Goal: Task Accomplishment & Management: Use online tool/utility

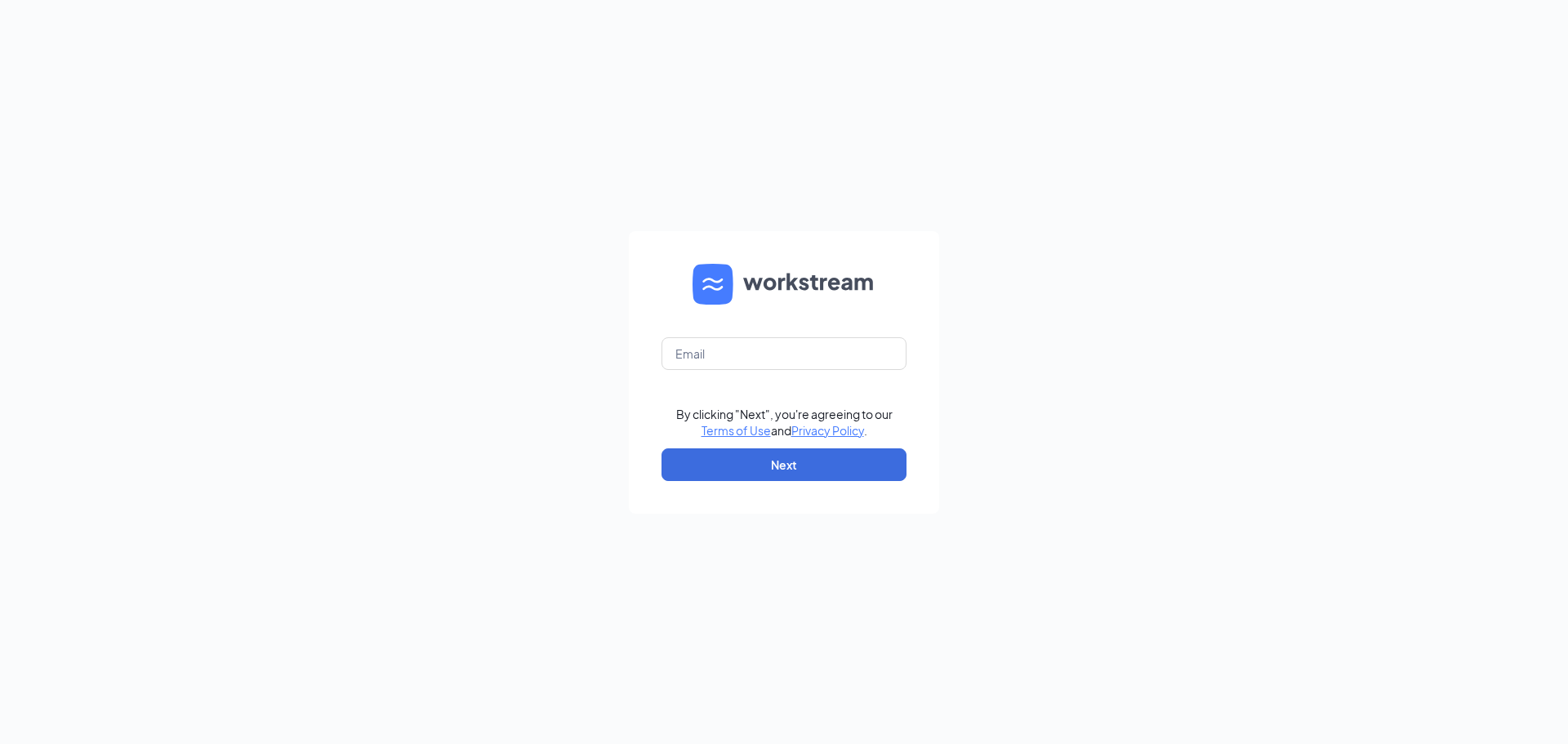
click at [731, 333] on form "By clicking "Next", you're agreeing to our Terms of Use and Privacy Policy . Ne…" at bounding box center [784, 372] width 310 height 283
click at [734, 354] on input "text" at bounding box center [784, 353] width 245 height 33
type input "wendysrainsville@gmail.com"
click at [801, 465] on button "Next" at bounding box center [784, 465] width 245 height 33
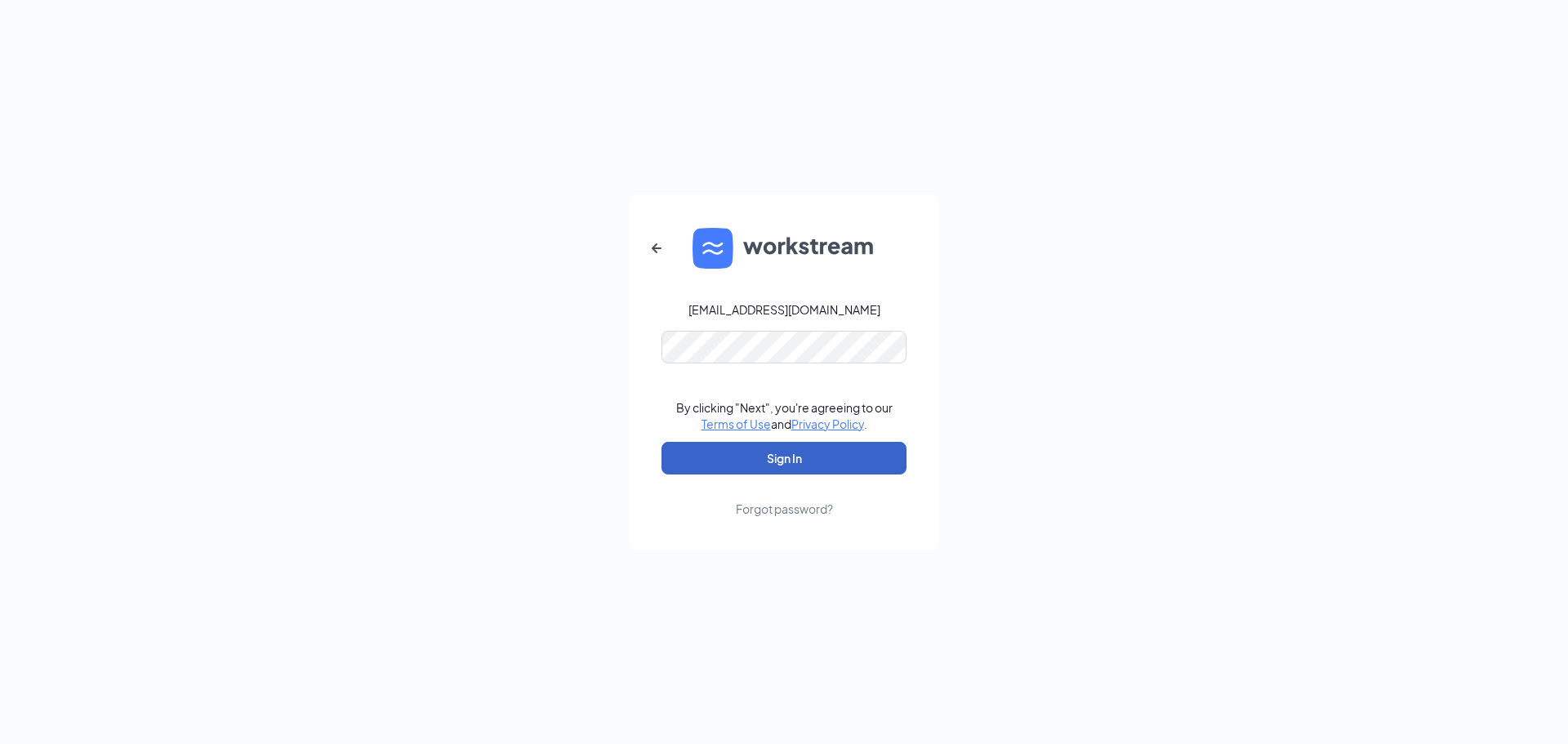
click at [803, 462] on button "Sign In" at bounding box center [784, 458] width 245 height 33
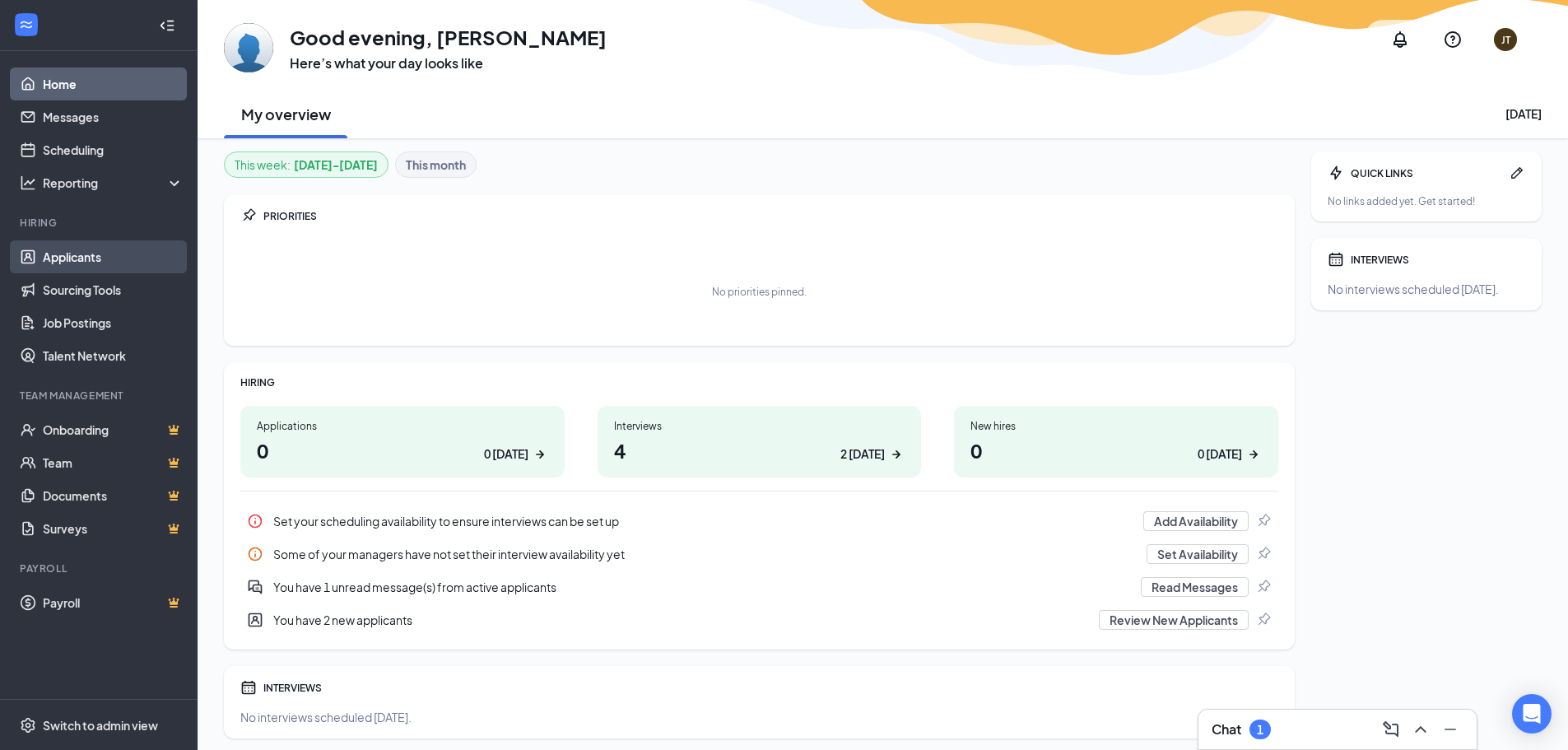
click at [105, 262] on link "Applicants" at bounding box center [113, 257] width 141 height 33
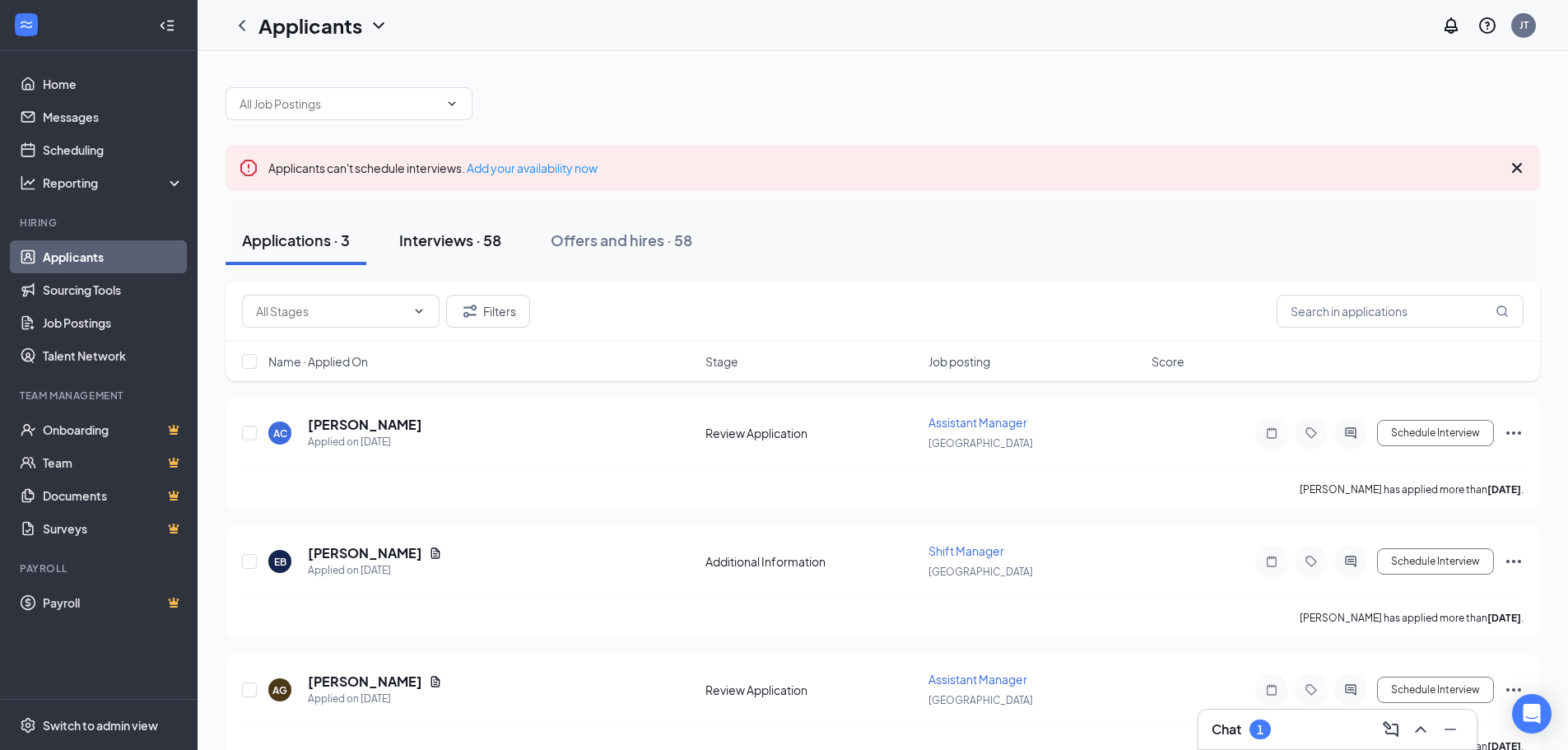
click at [463, 224] on button "Interviews · 58" at bounding box center [449, 240] width 134 height 50
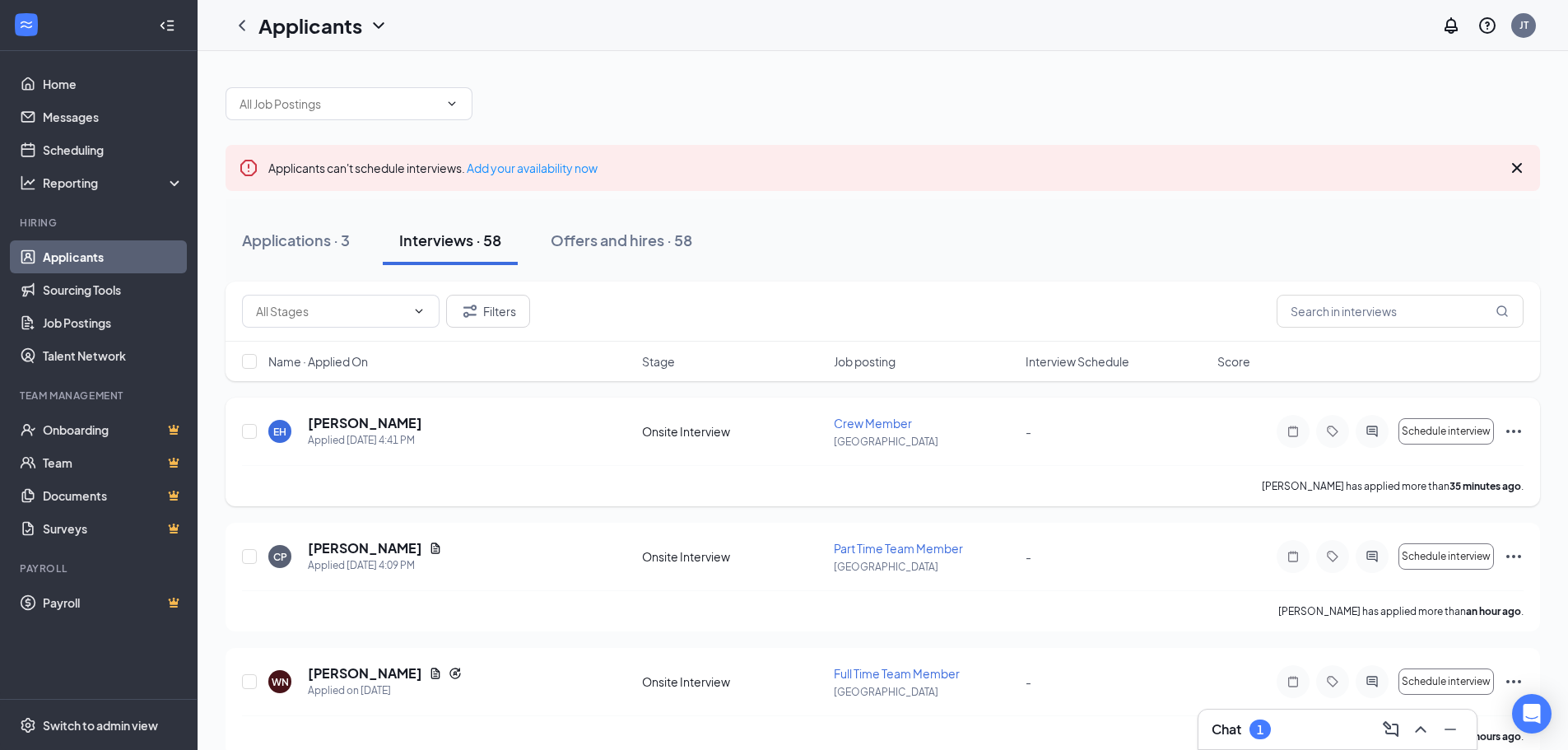
click at [1515, 431] on icon "Ellipses" at bounding box center [1514, 430] width 15 height 3
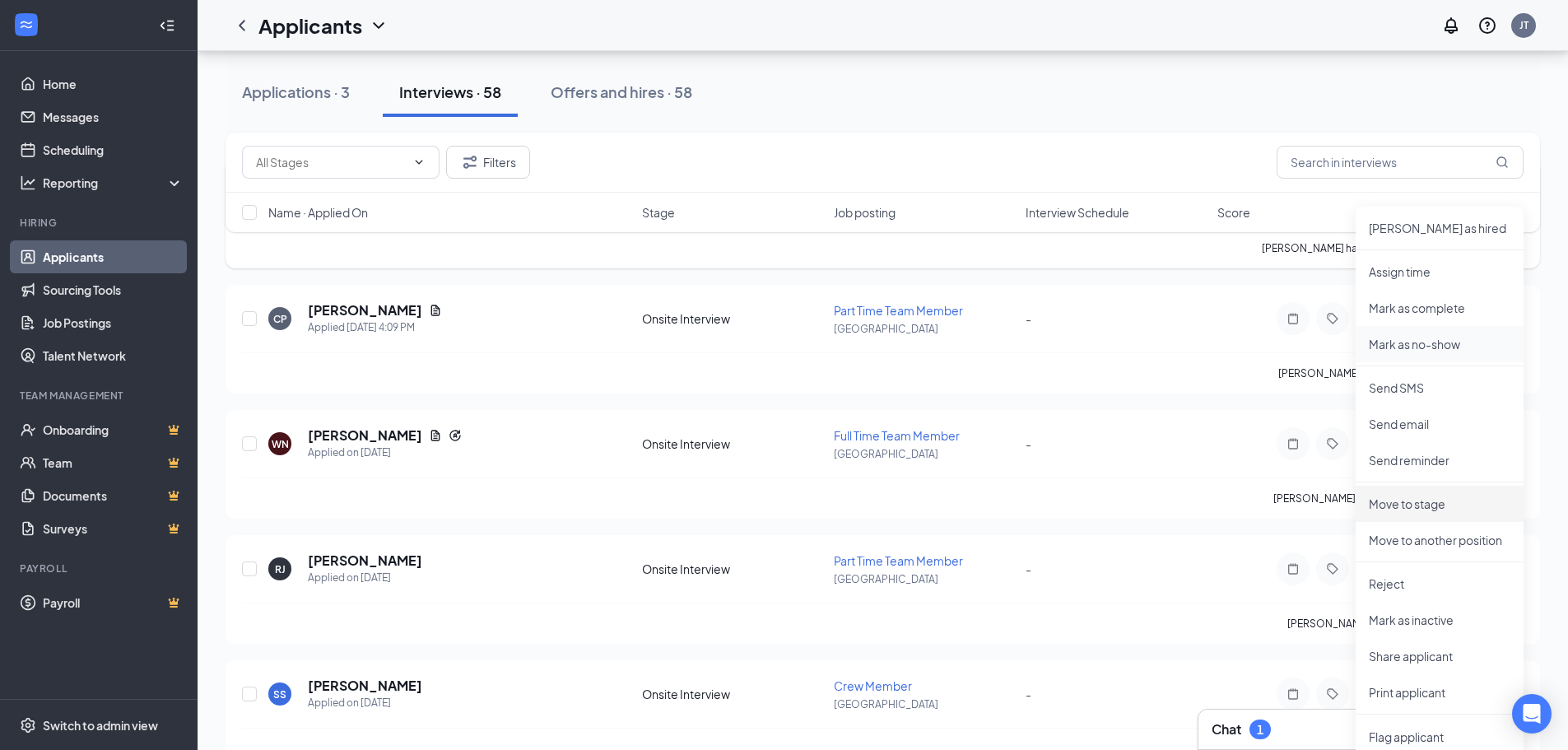
scroll to position [247, 0]
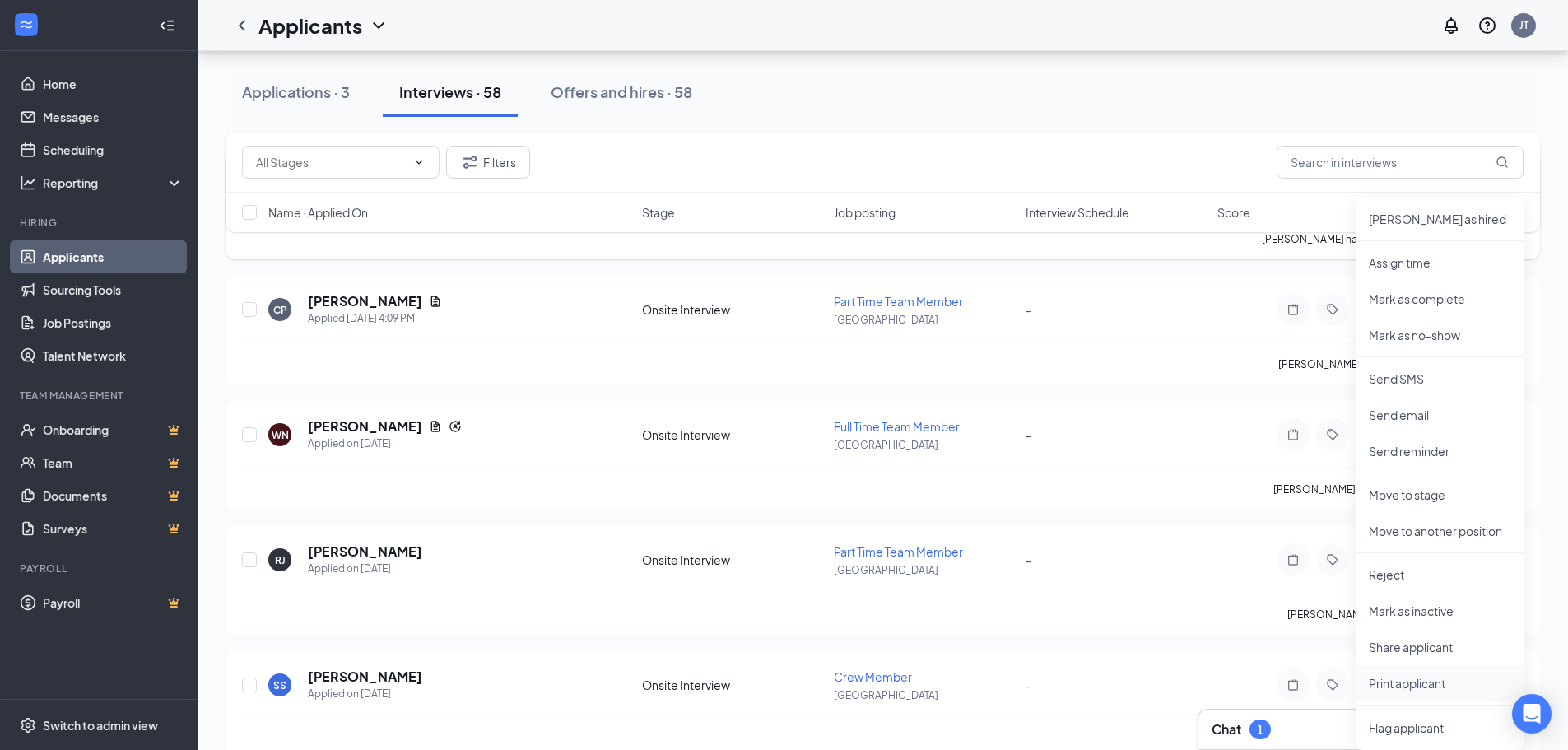
click at [1418, 685] on p "Print applicant" at bounding box center [1439, 682] width 141 height 16
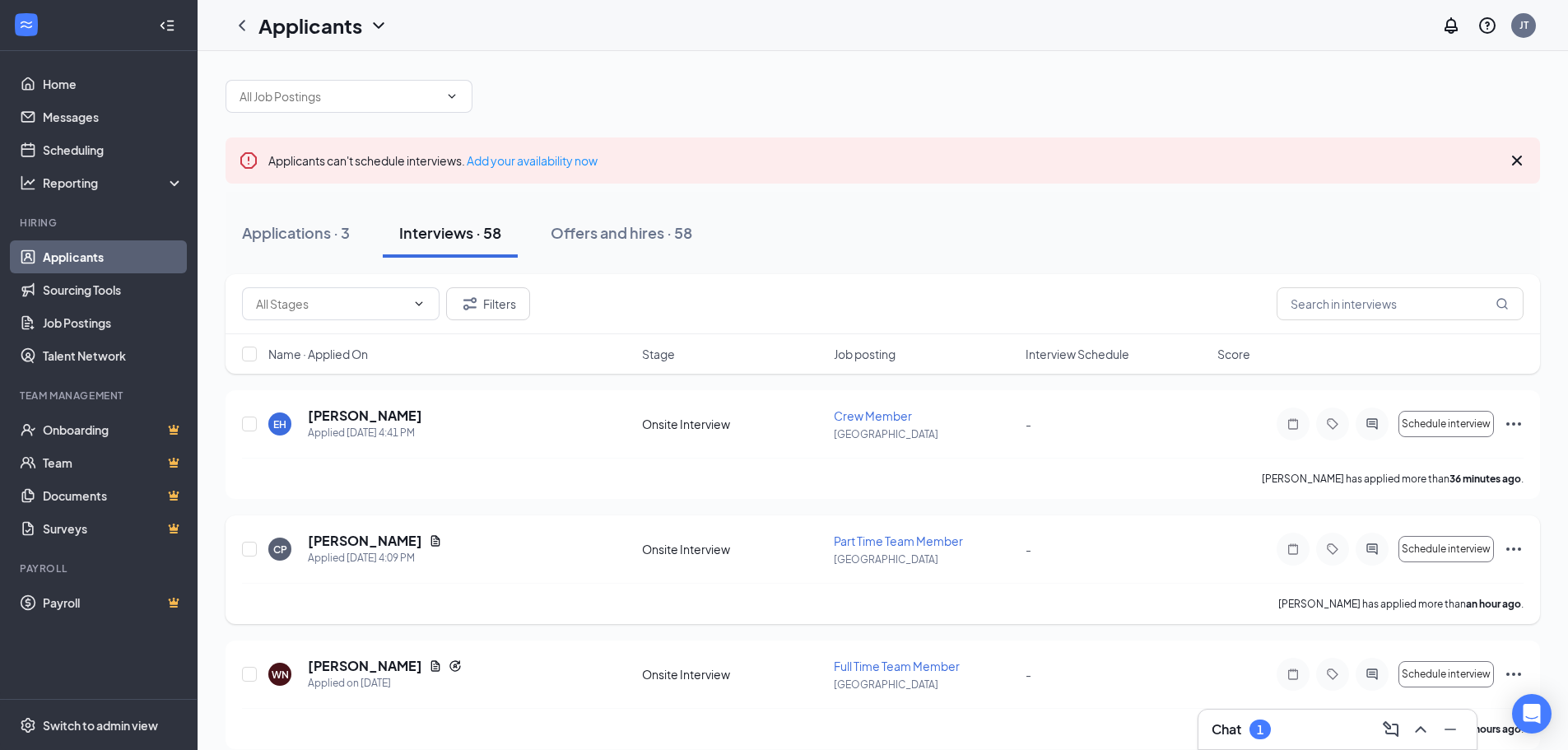
scroll to position [0, 0]
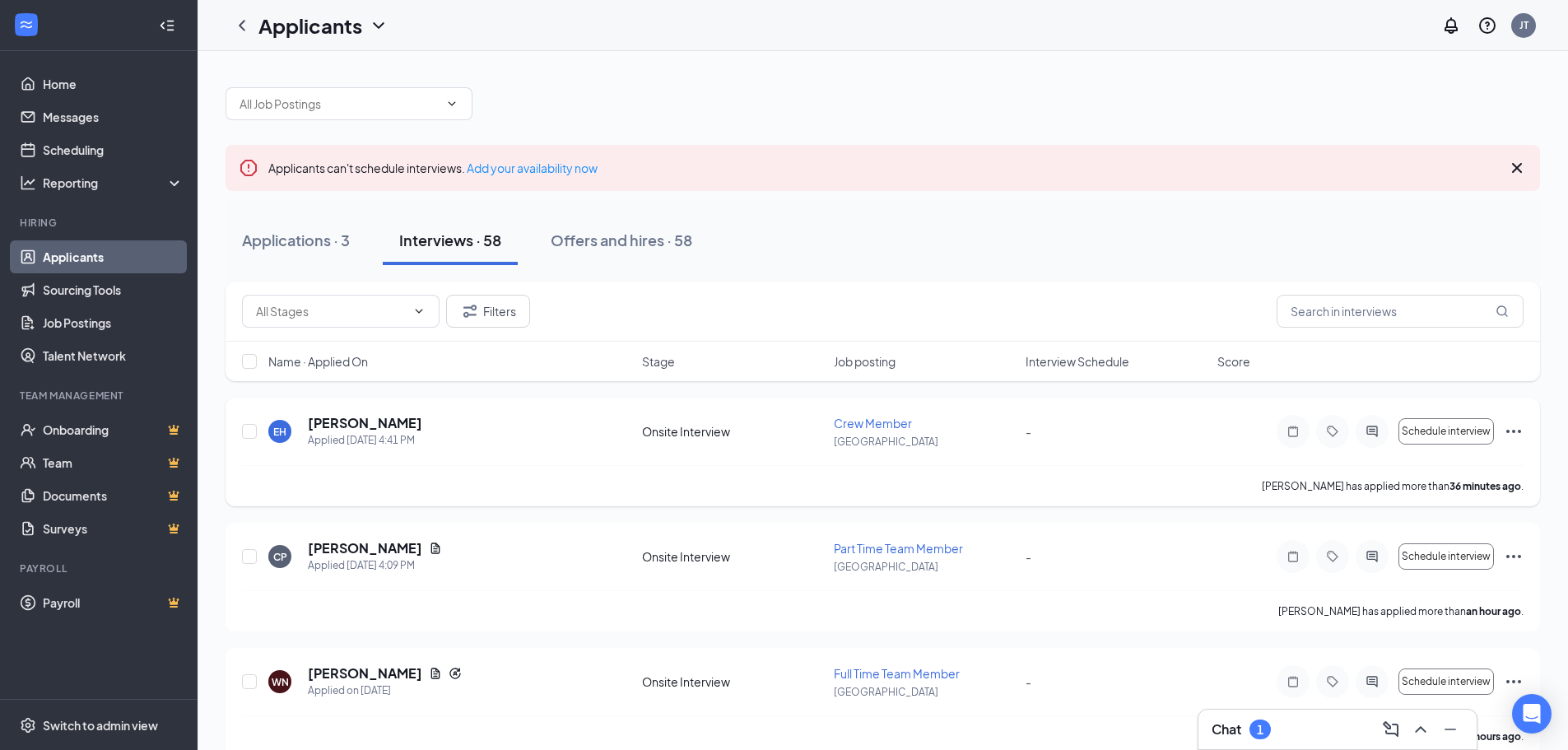
click at [1515, 423] on icon "Ellipses" at bounding box center [1513, 431] width 20 height 20
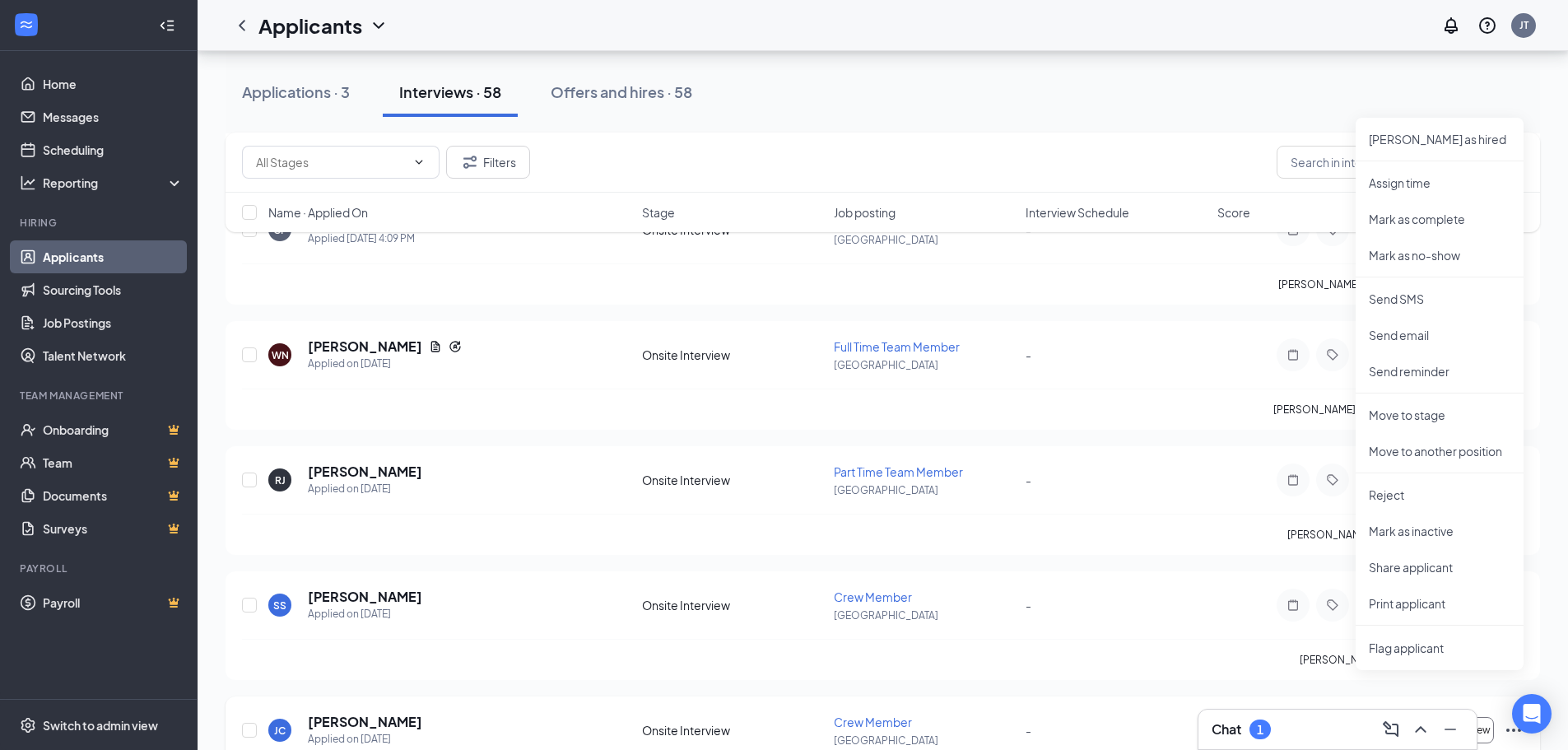
scroll to position [329, 0]
click at [1392, 141] on p "Mark as hired" at bounding box center [1439, 136] width 141 height 16
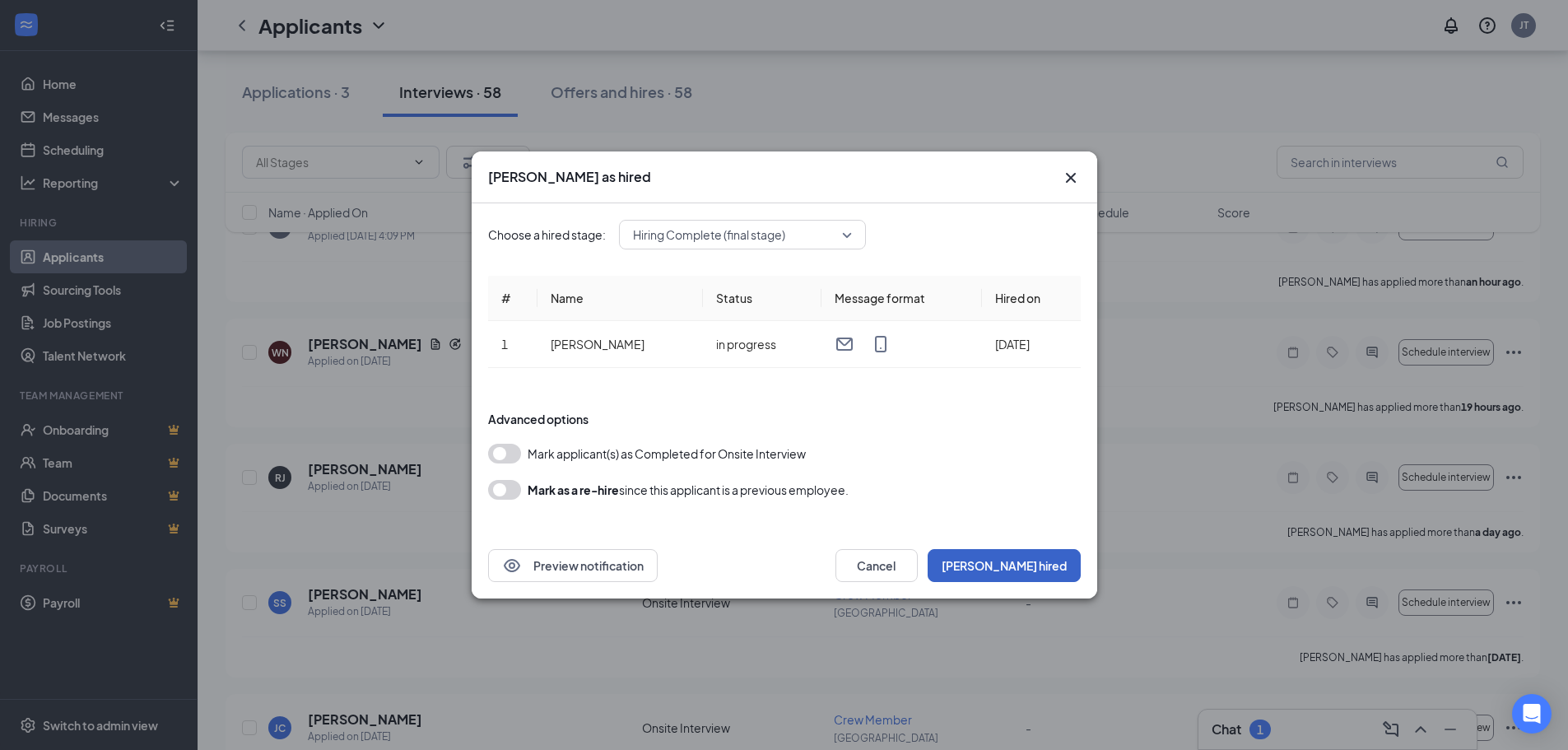
click at [1050, 567] on button "Mark hired" at bounding box center [1003, 565] width 153 height 33
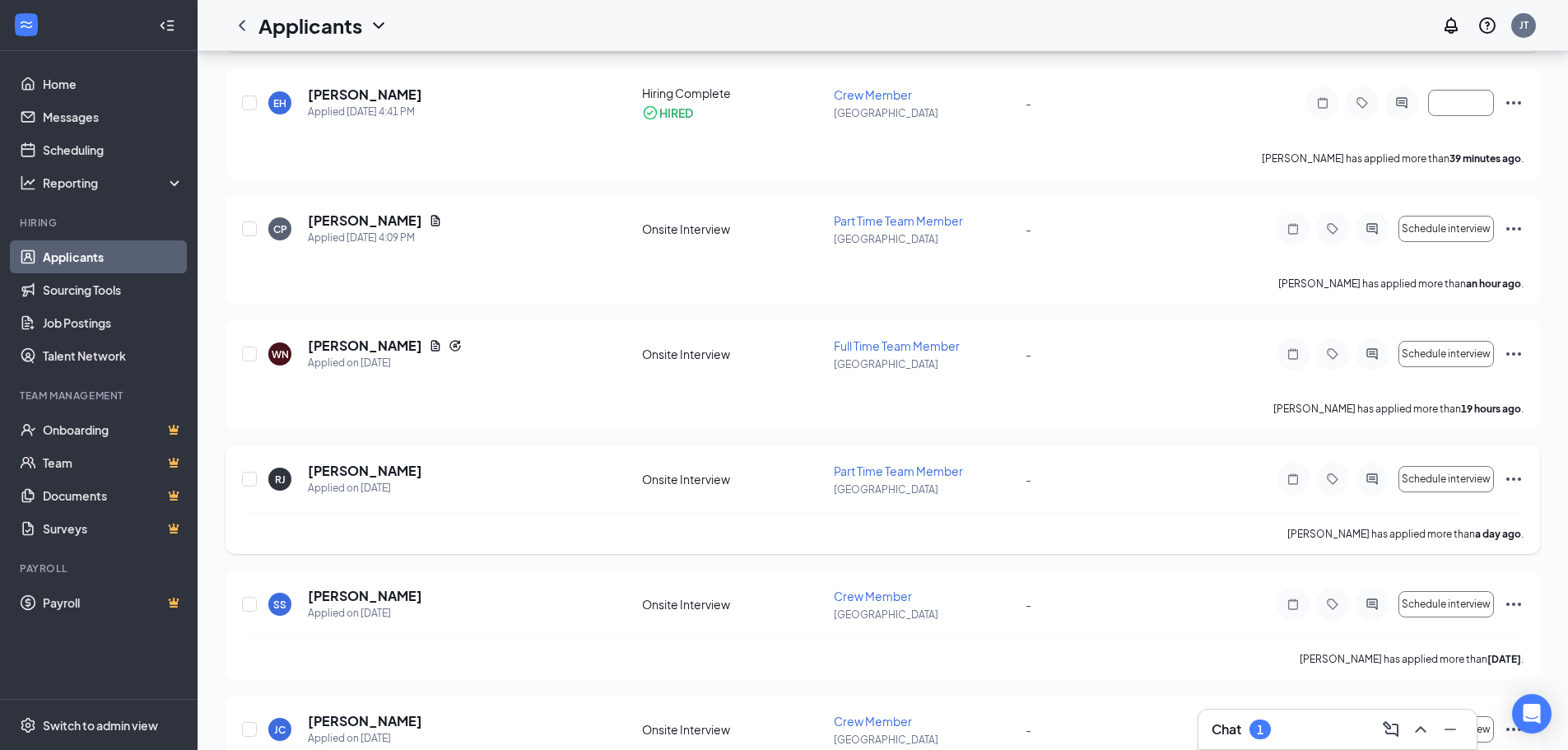
scroll to position [0, 0]
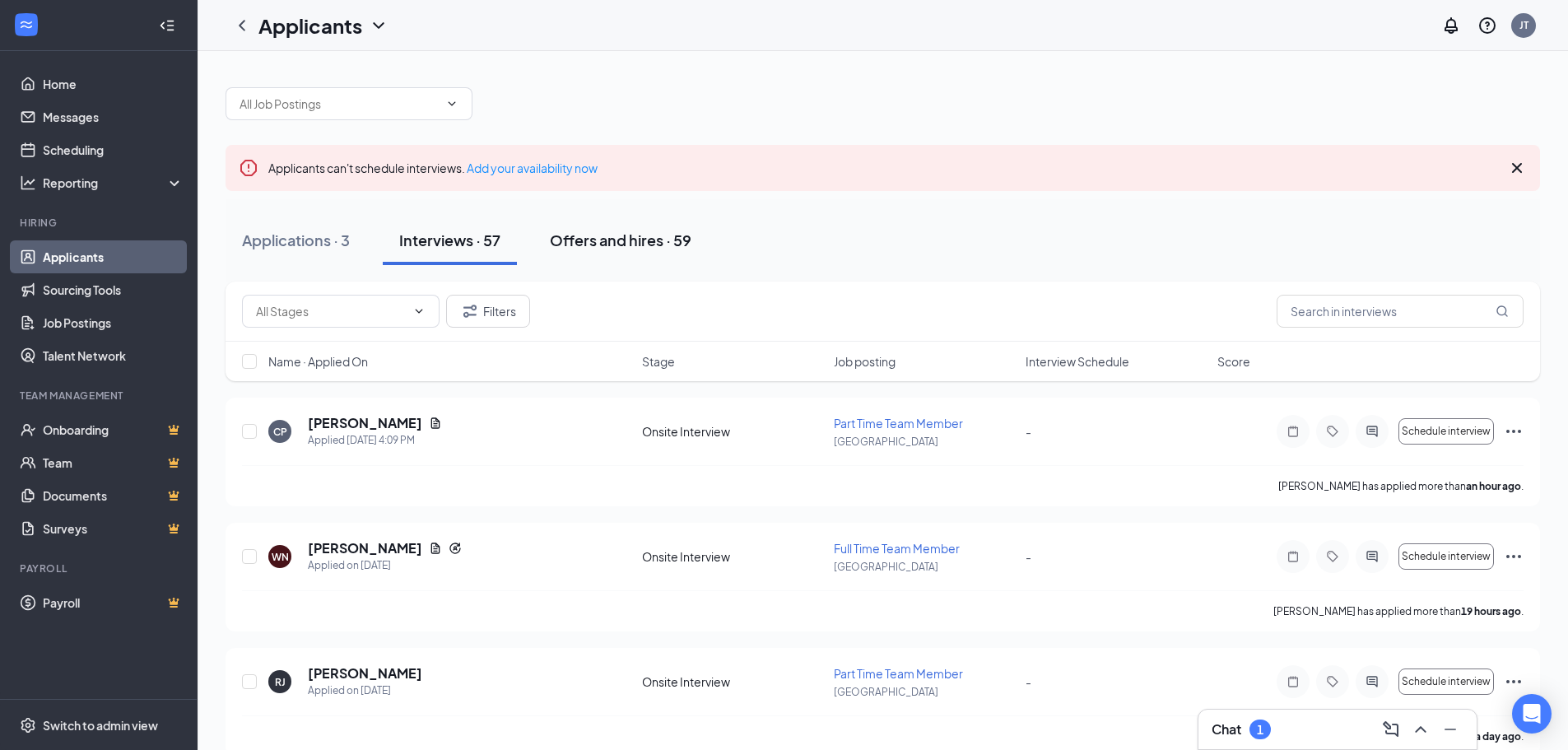
click at [599, 241] on div "Offers and hires · 59" at bounding box center [620, 240] width 141 height 21
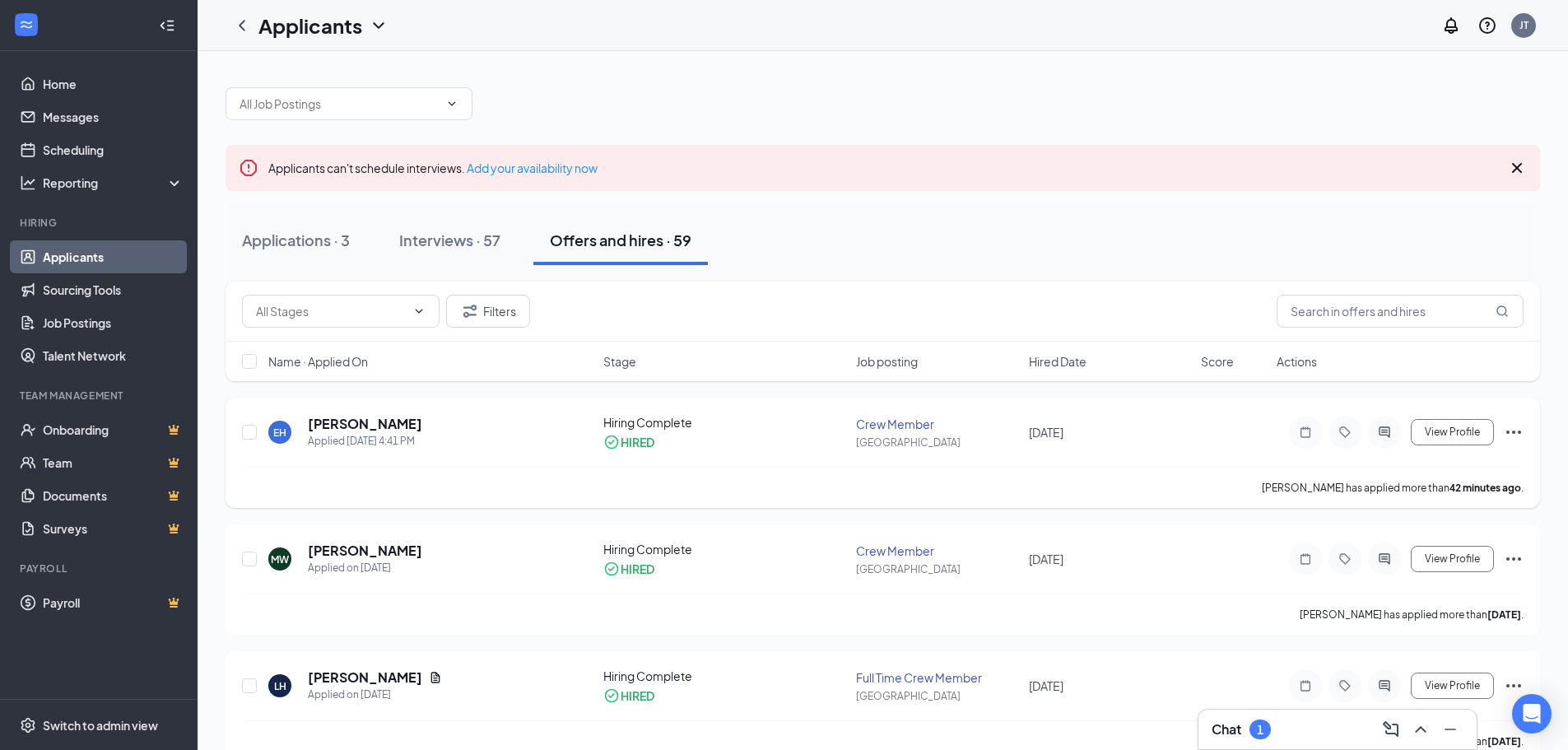
click at [1515, 431] on icon "Ellipses" at bounding box center [1514, 431] width 15 height 3
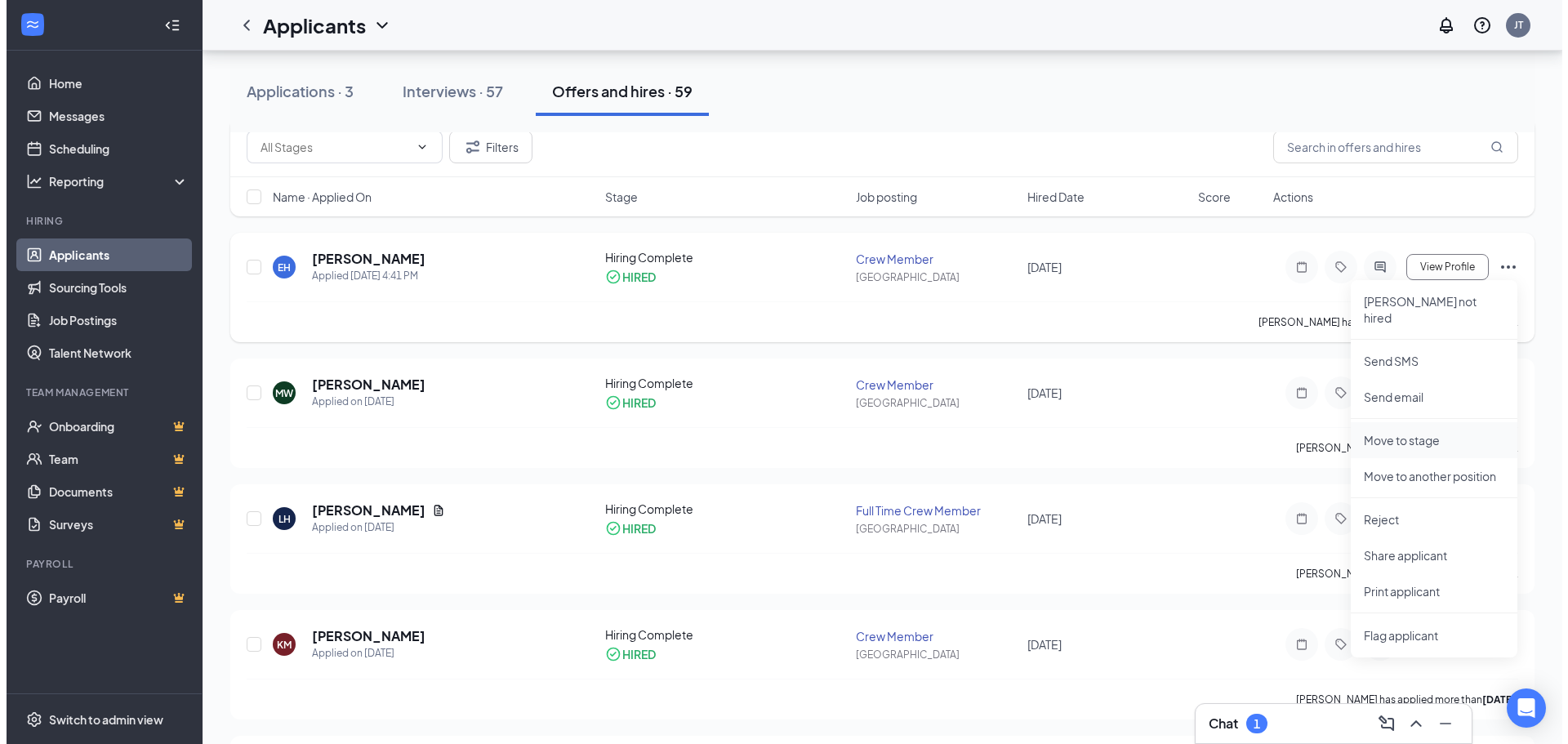
scroll to position [164, 0]
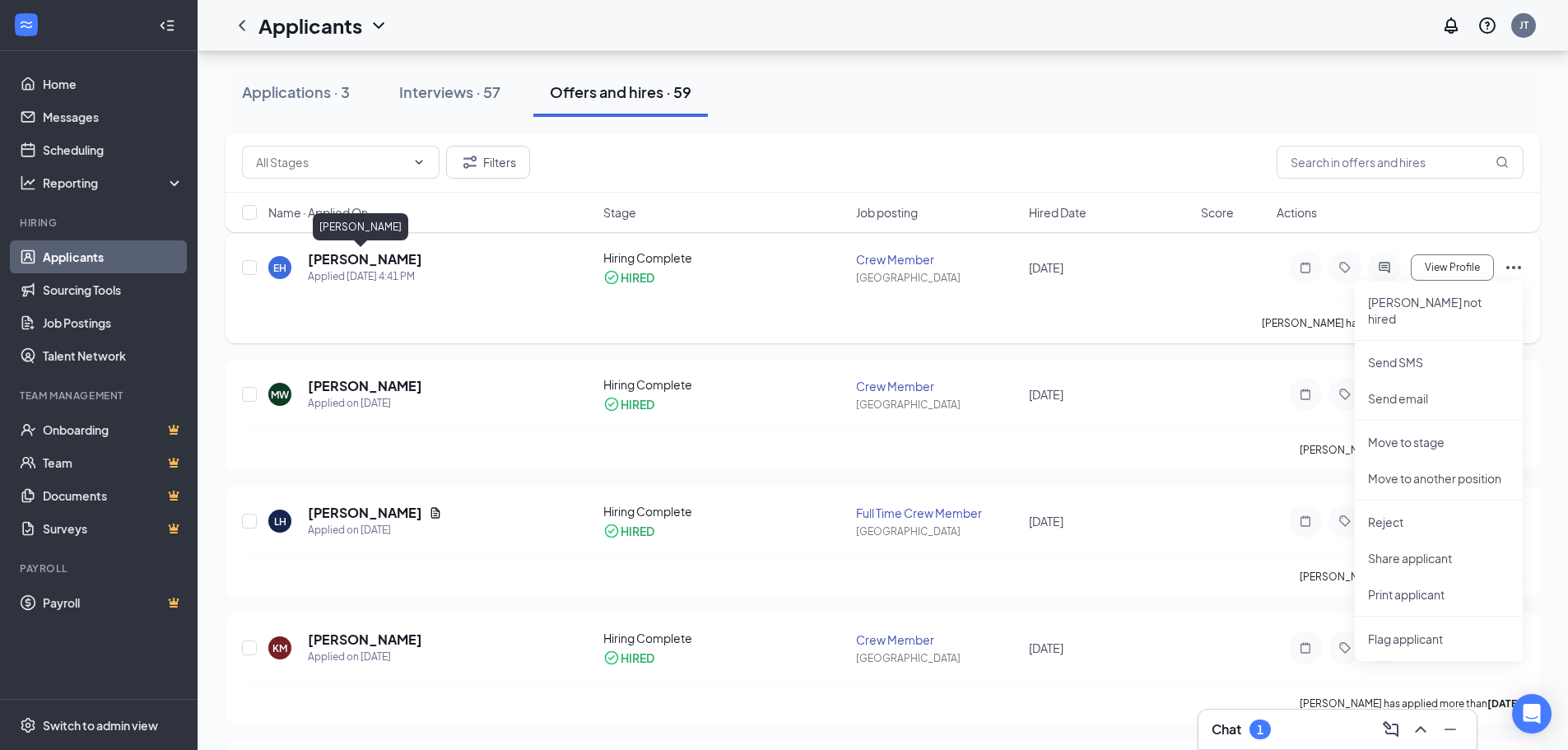
click at [351, 256] on h5 "[PERSON_NAME]" at bounding box center [365, 259] width 114 height 18
